Goal: Task Accomplishment & Management: Use online tool/utility

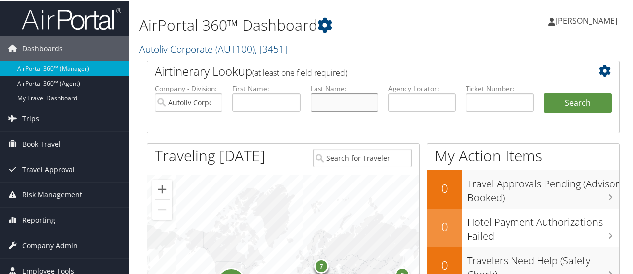
click at [341, 103] on input "text" at bounding box center [345, 102] width 68 height 18
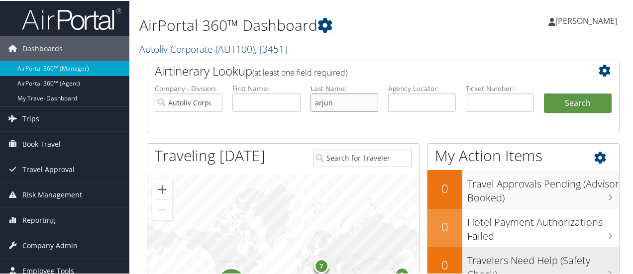
type input "arjun"
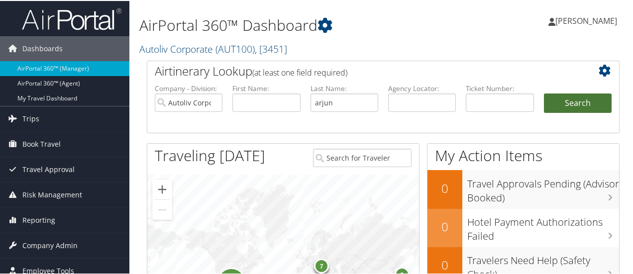
click at [582, 107] on button "Search" at bounding box center [578, 103] width 68 height 20
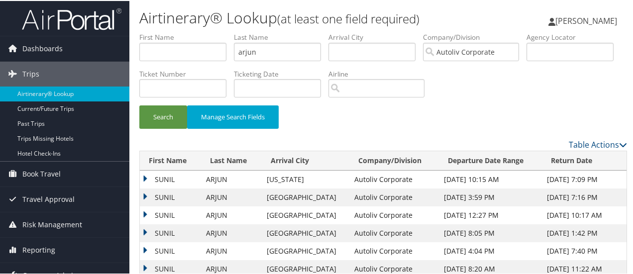
click at [146, 178] on td "SUNIL" at bounding box center [170, 179] width 61 height 18
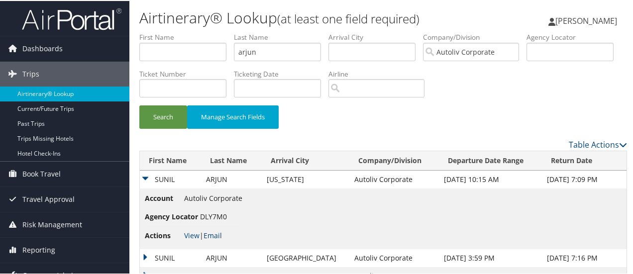
click at [214, 234] on link "Email" at bounding box center [213, 234] width 18 height 9
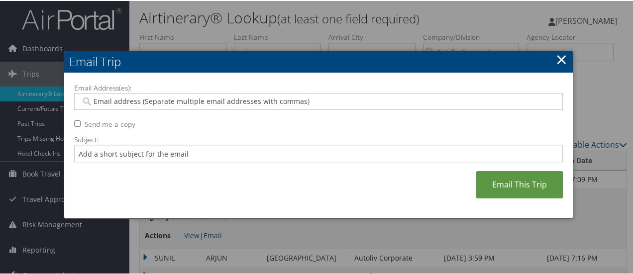
click at [200, 99] on input "Email Address(es):" at bounding box center [319, 101] width 476 height 10
type input "deb"
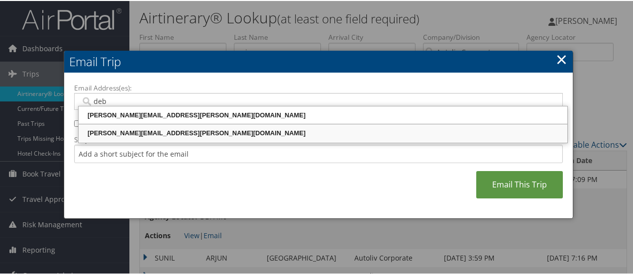
click at [163, 136] on div "DEBORAH.EZZO@AUTOLIV.COM" at bounding box center [323, 132] width 486 height 10
type input "DEBORAH.EZZO@AUTOLIV.COM"
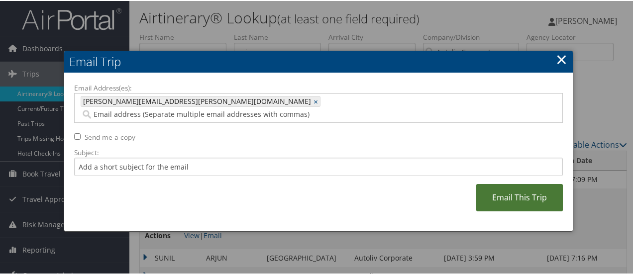
click at [534, 184] on link "Email This Trip" at bounding box center [519, 196] width 87 height 27
